Goal: Information Seeking & Learning: Compare options

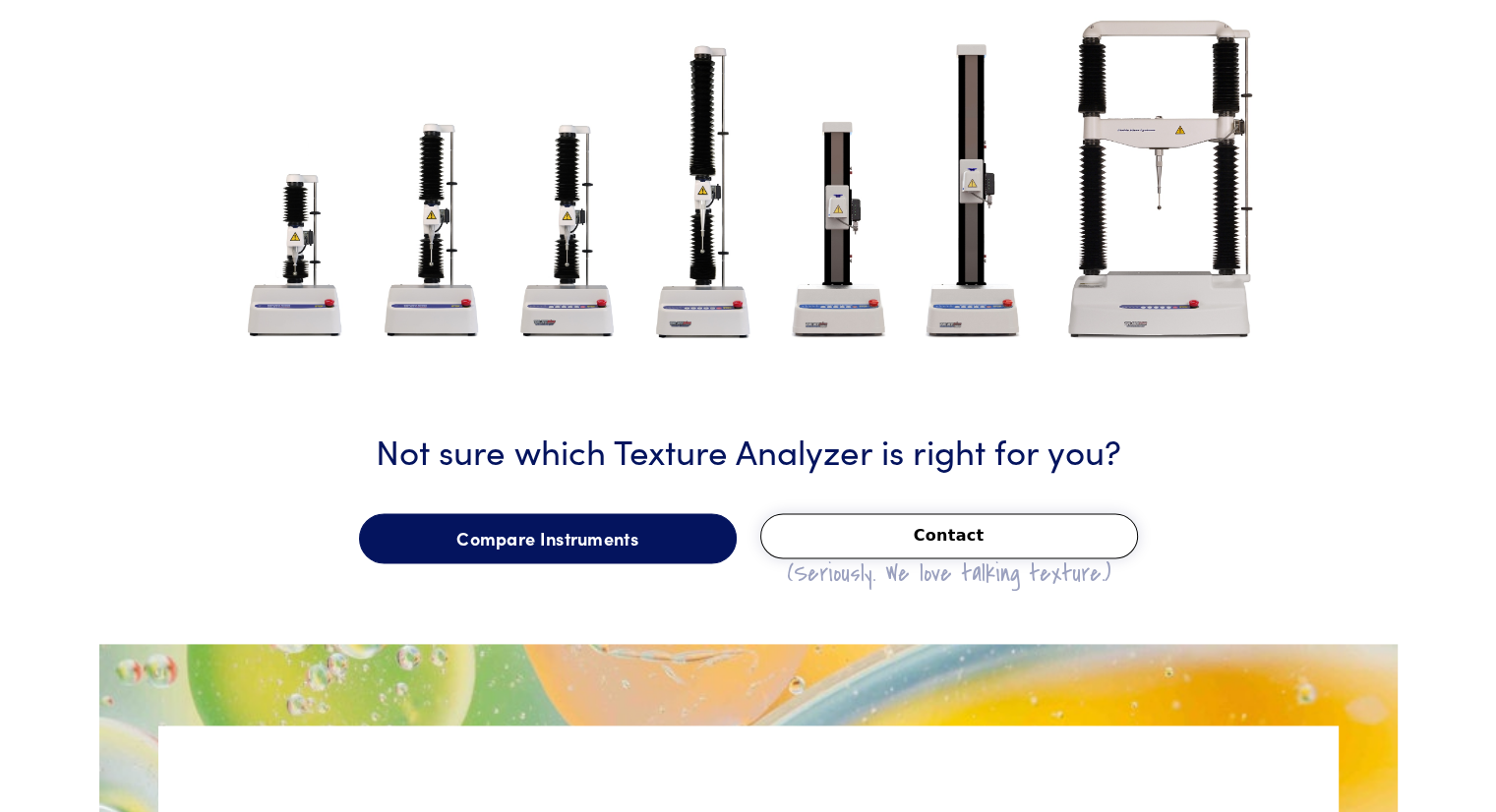
scroll to position [2950, 0]
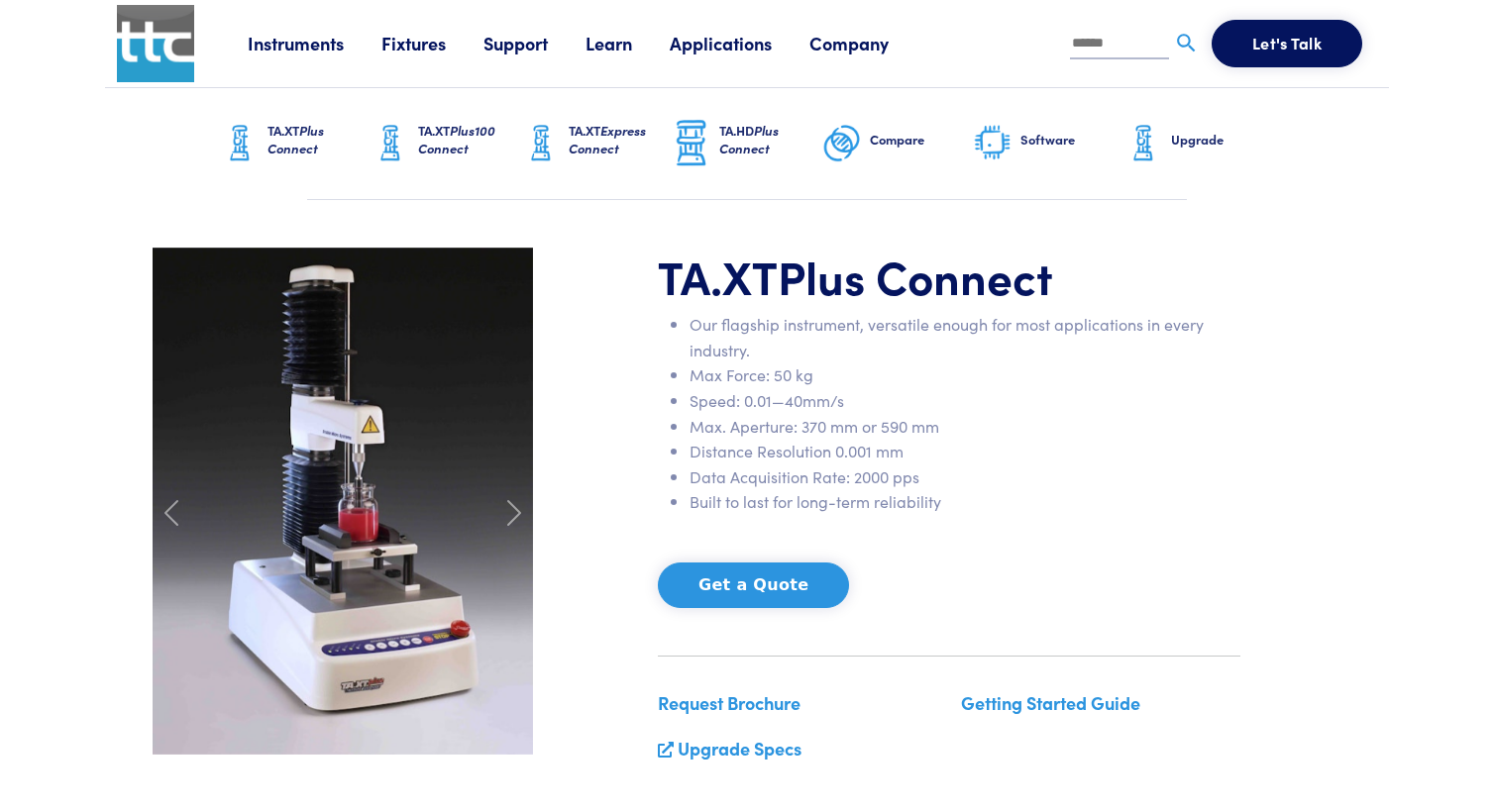
click at [1132, 38] on input "text" at bounding box center [1119, 45] width 99 height 30
click at [1142, 46] on input "text" at bounding box center [1119, 45] width 99 height 30
type input "*"
type input "*******"
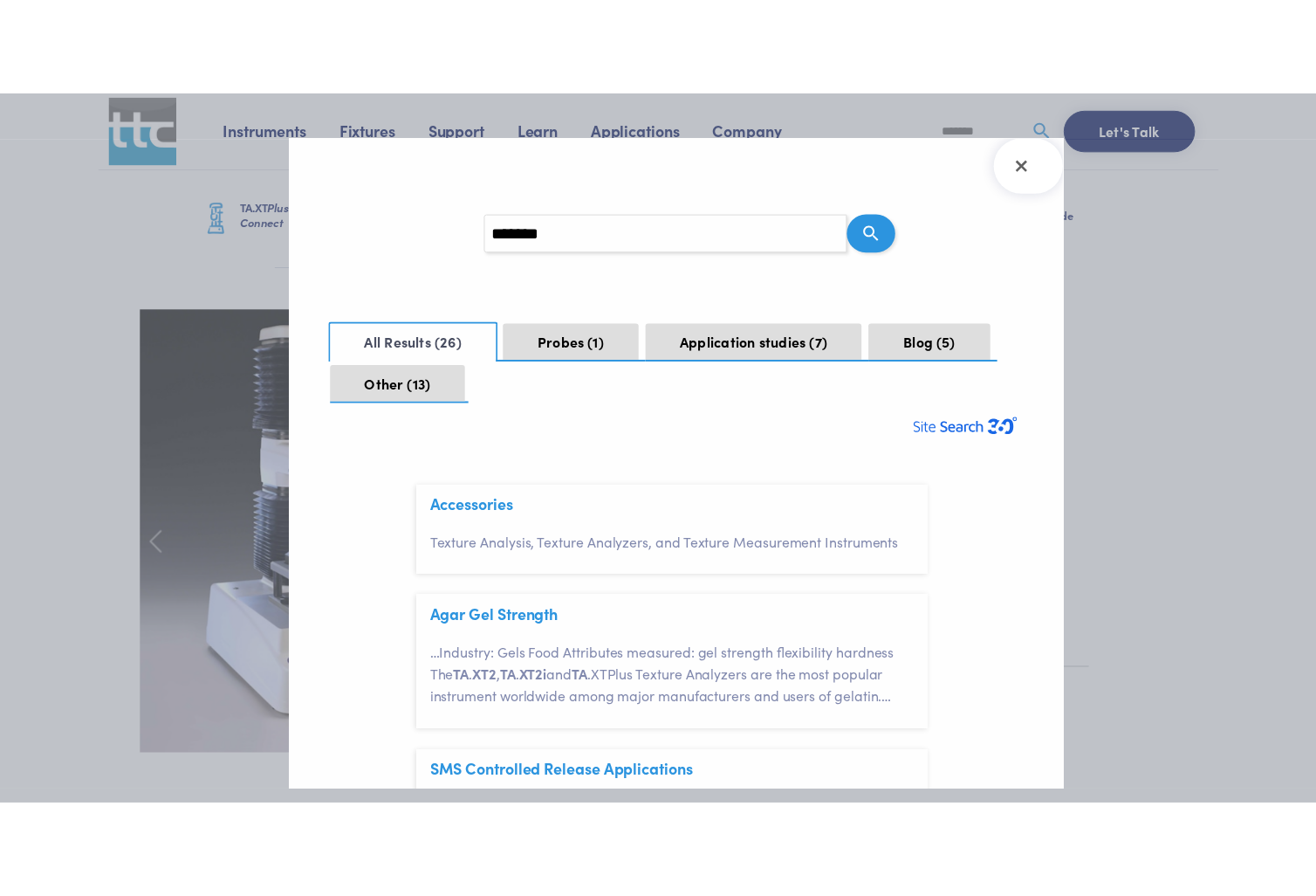
scroll to position [52, 0]
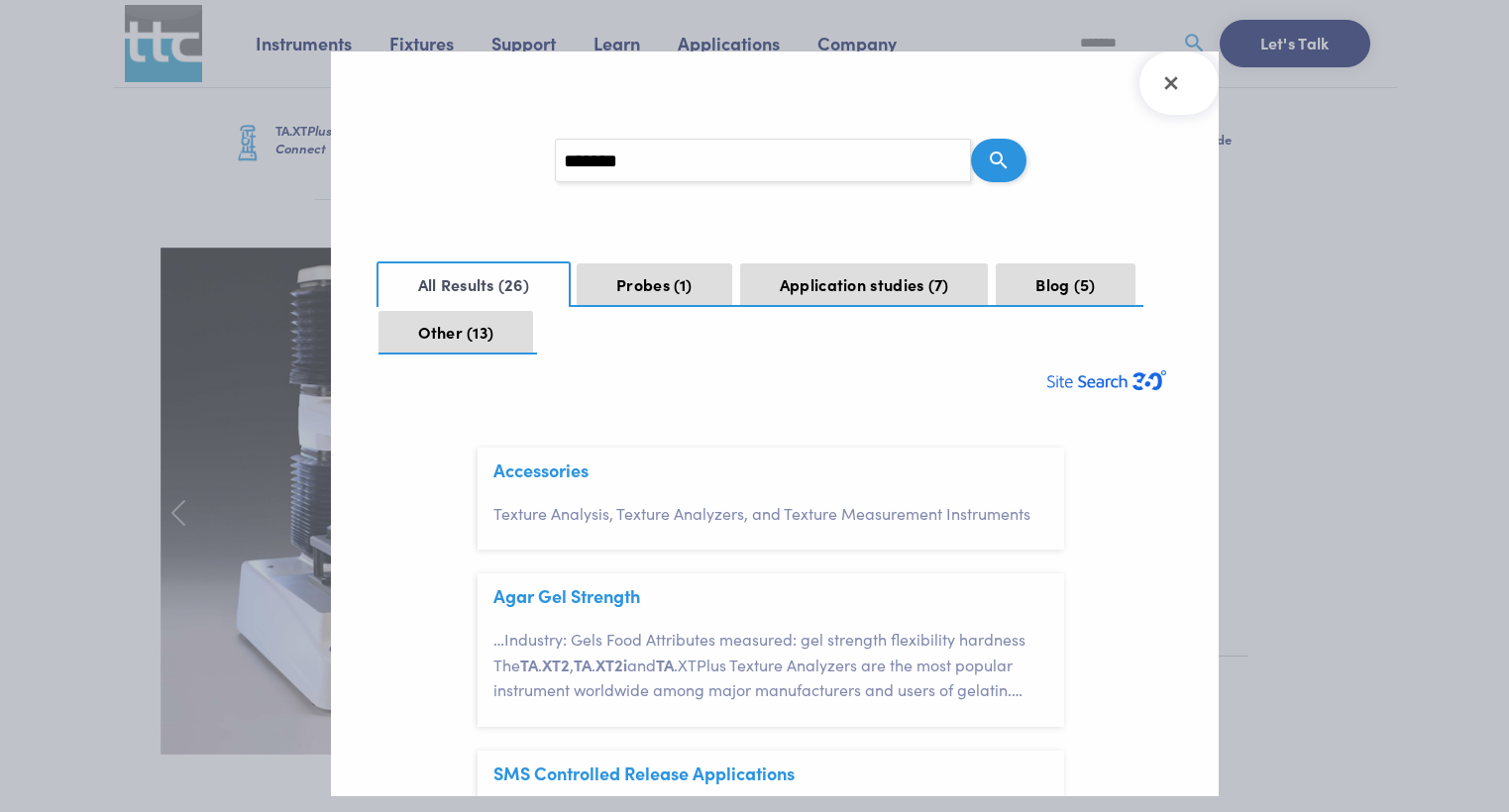
click at [1345, 334] on div at bounding box center [754, 406] width 1509 height 812
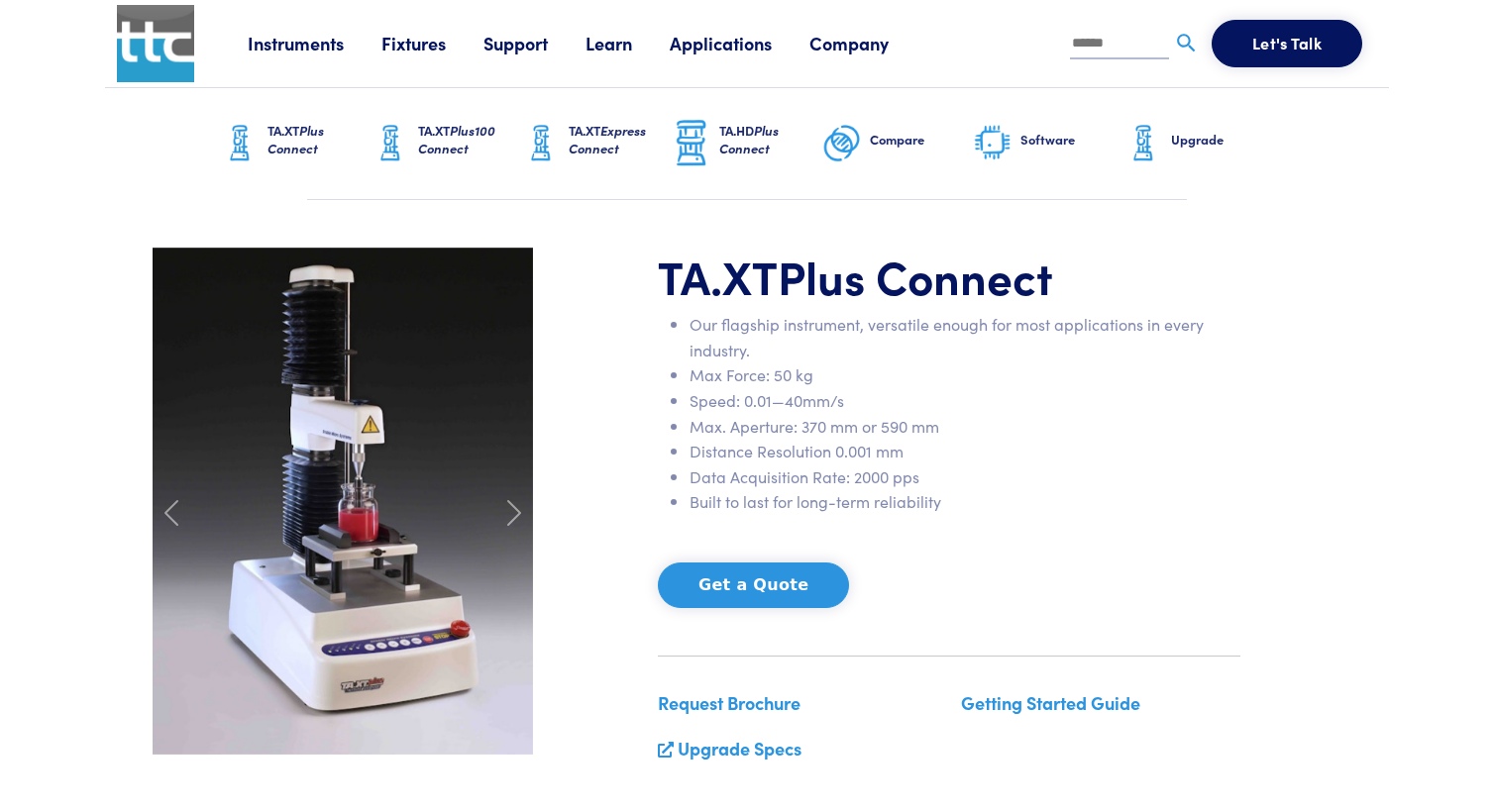
click at [873, 138] on h6 "Compare" at bounding box center [921, 140] width 103 height 18
